Goal: Check status: Check status

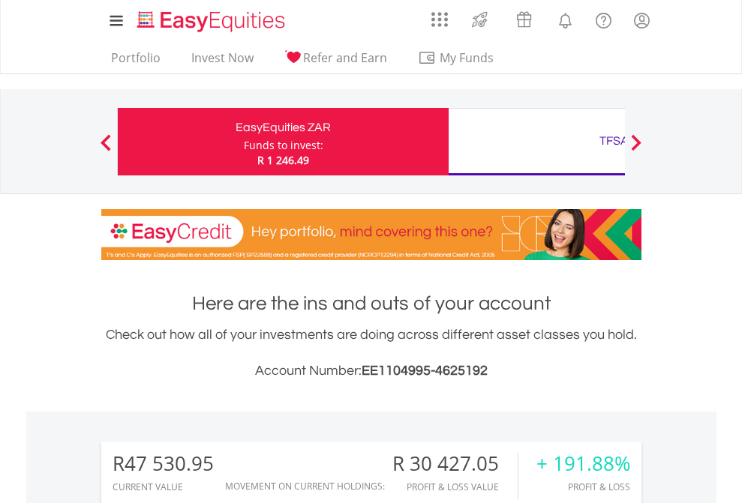
scroll to position [144, 235]
click at [244, 142] on div "Funds to invest:" at bounding box center [283, 145] width 79 height 15
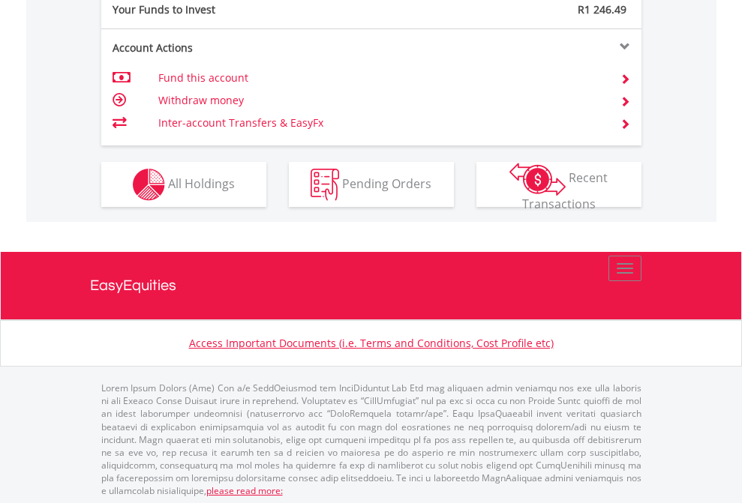
scroll to position [1497, 0]
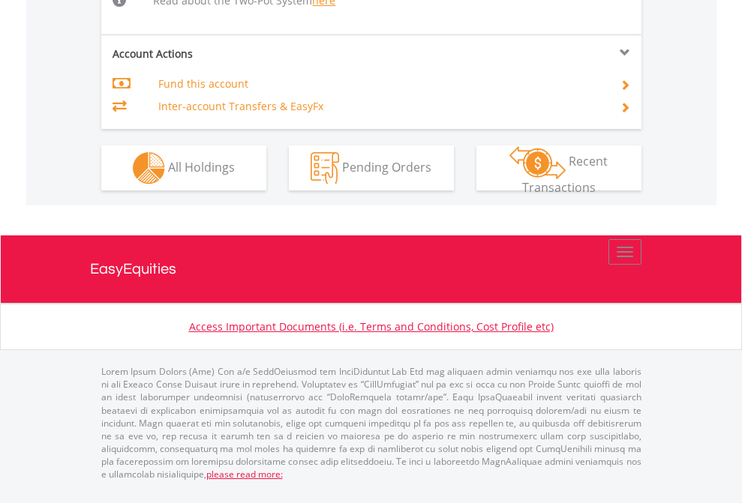
scroll to position [1525, 0]
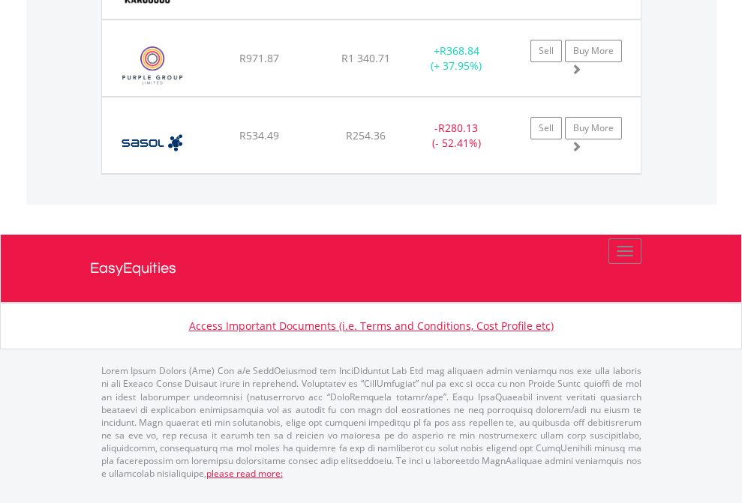
scroll to position [144, 235]
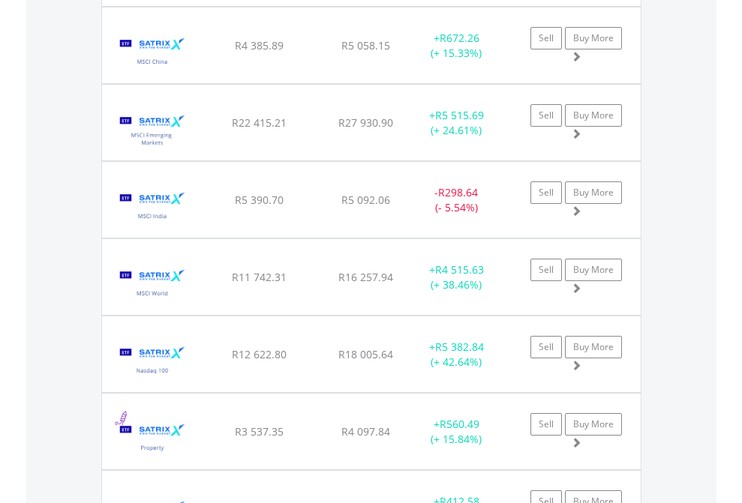
scroll to position [1728, 0]
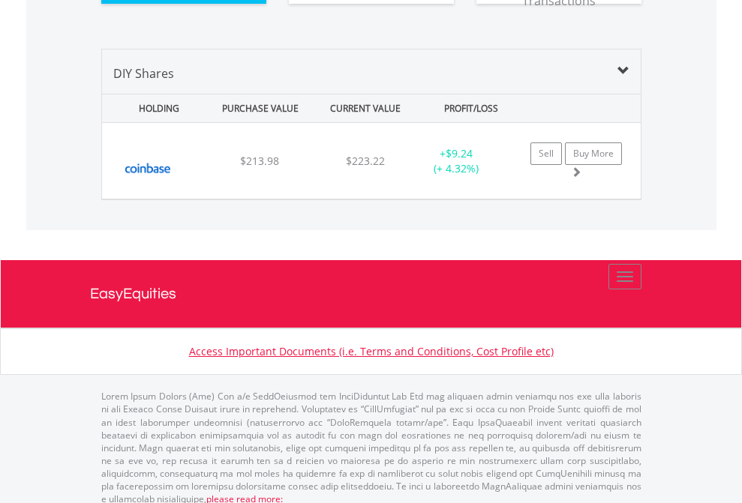
scroll to position [1667, 0]
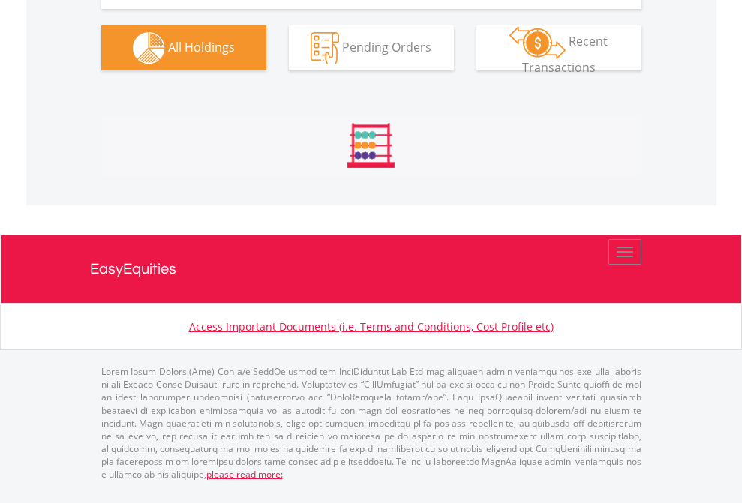
scroll to position [1520, 0]
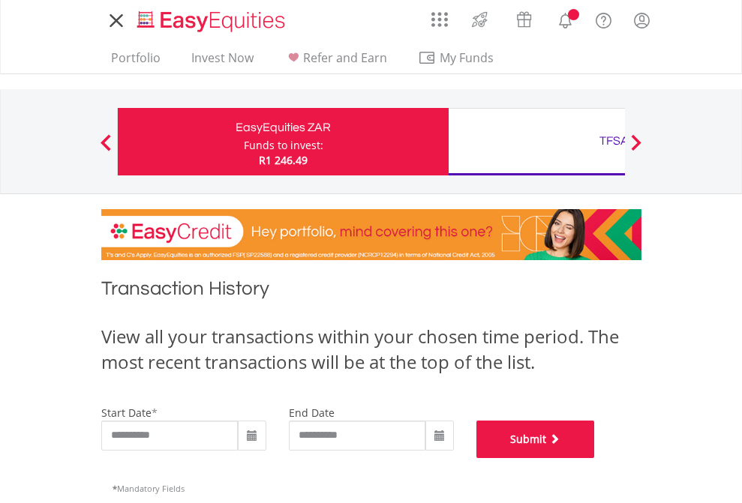
click at [595, 458] on button "Submit" at bounding box center [535, 439] width 118 height 37
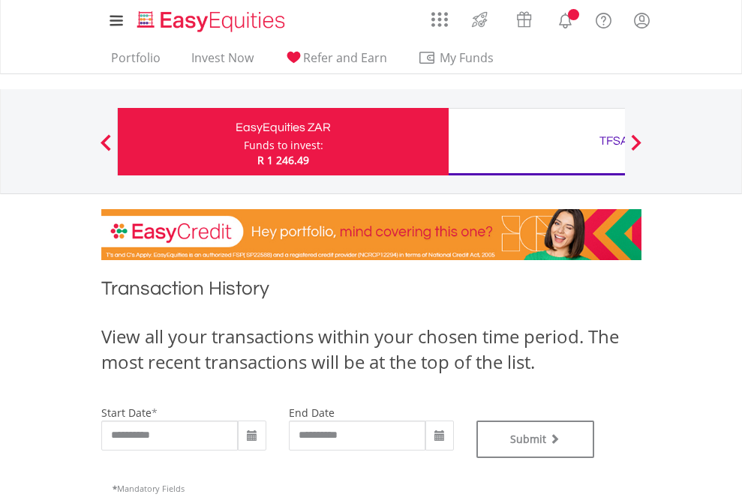
click at [536, 142] on div "TFSA" at bounding box center [613, 140] width 313 height 21
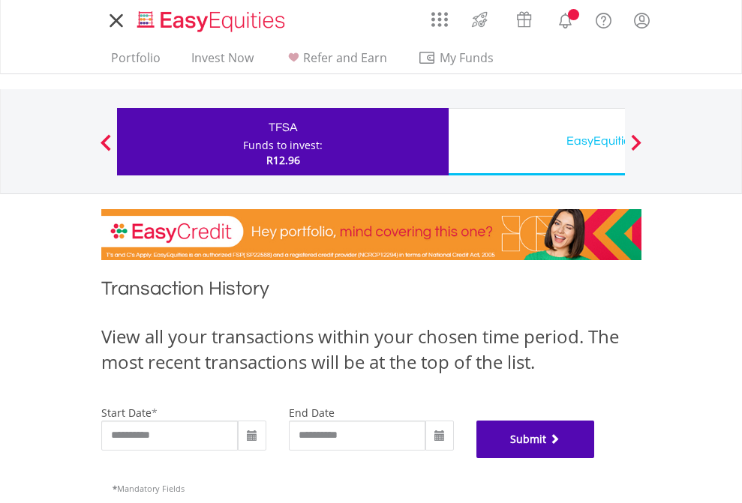
click at [595, 458] on button "Submit" at bounding box center [535, 439] width 118 height 37
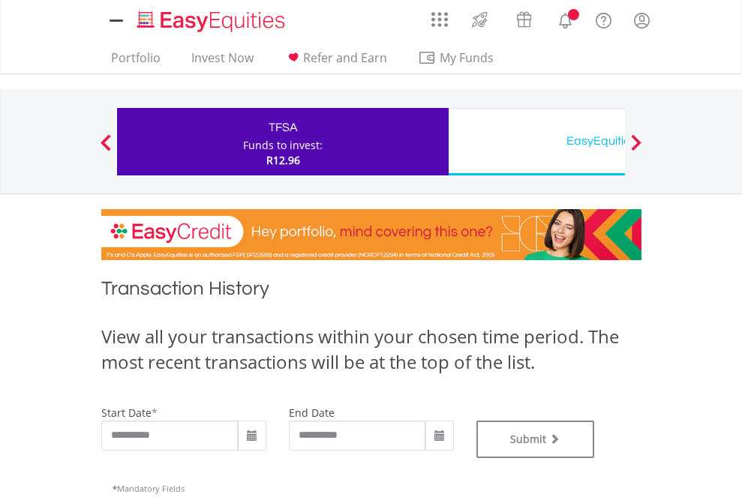
click at [536, 142] on div "EasyEquities USD" at bounding box center [613, 140] width 313 height 21
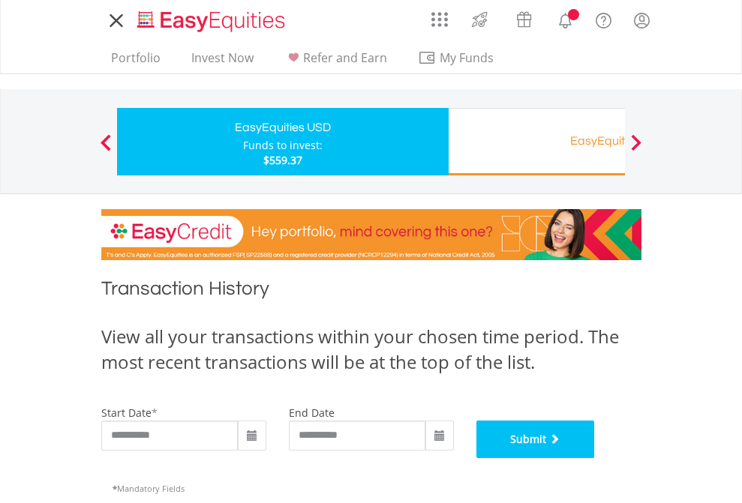
click at [595, 458] on button "Submit" at bounding box center [535, 439] width 118 height 37
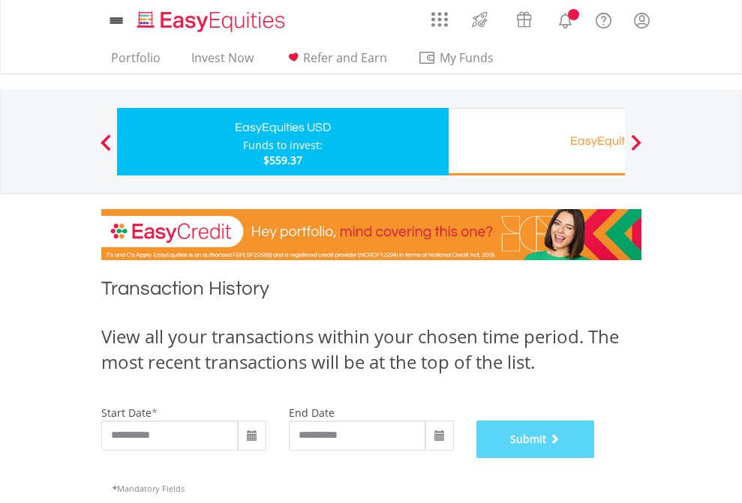
scroll to position [608, 0]
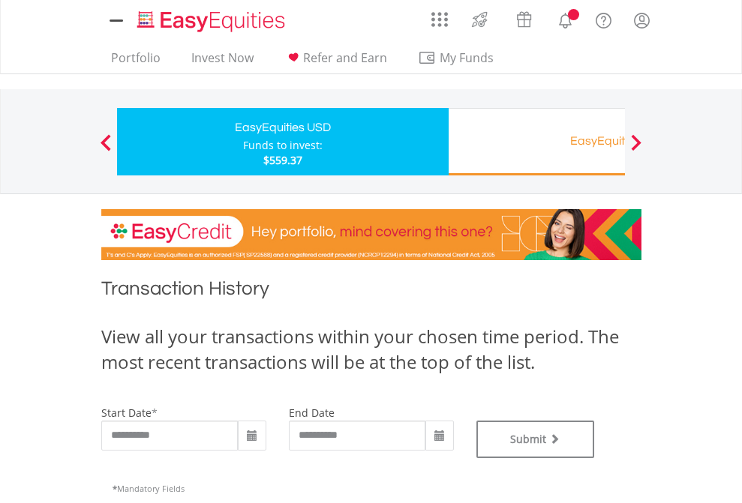
click at [536, 142] on div "EasyEquities RA" at bounding box center [613, 140] width 313 height 21
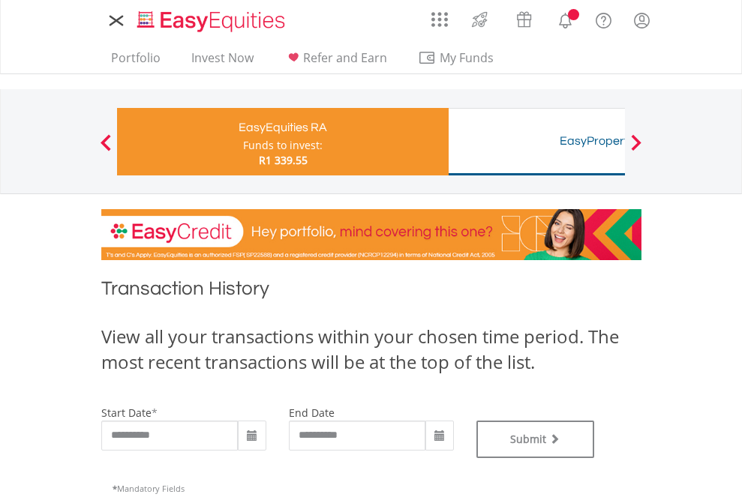
type input "**********"
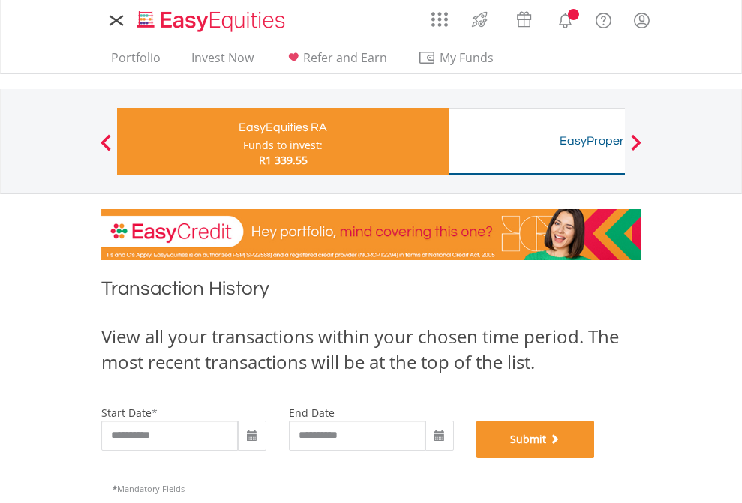
click at [595, 458] on button "Submit" at bounding box center [535, 439] width 118 height 37
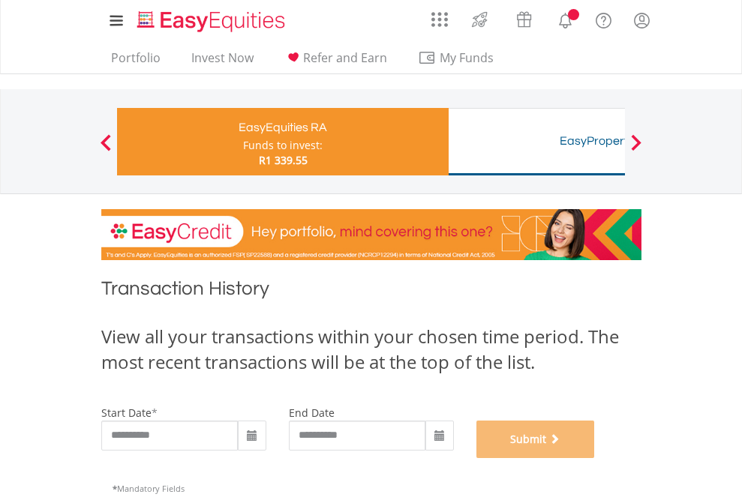
scroll to position [608, 0]
